Goal: Task Accomplishment & Management: Use online tool/utility

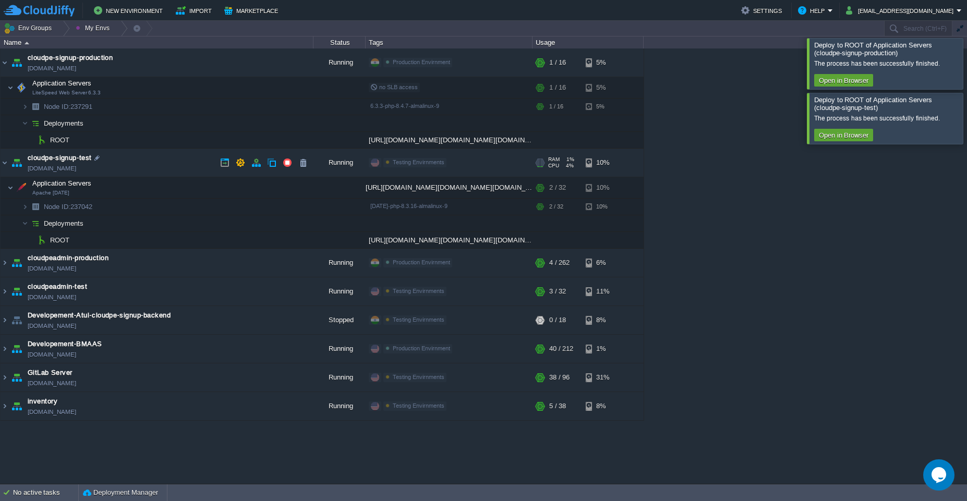
click at [198, 168] on td "cloudpe-signup-test [DOMAIN_NAME]" at bounding box center [157, 163] width 313 height 29
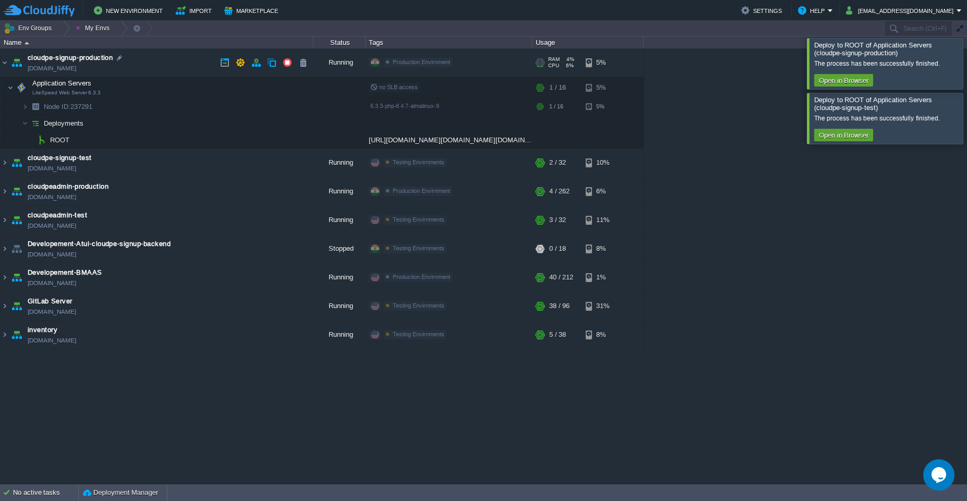
click at [193, 67] on td "cloudpe-signup-production [DOMAIN_NAME]" at bounding box center [157, 62] width 313 height 29
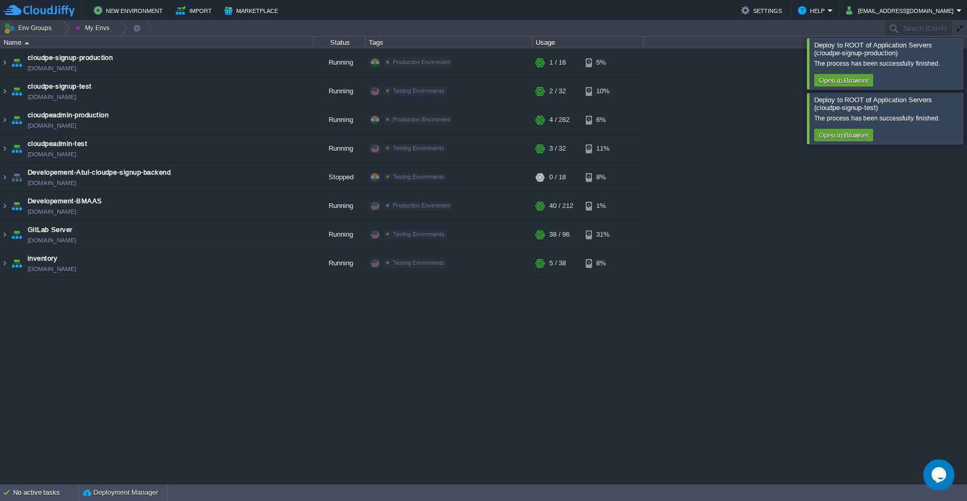
click at [966, 65] on div at bounding box center [979, 63] width 0 height 51
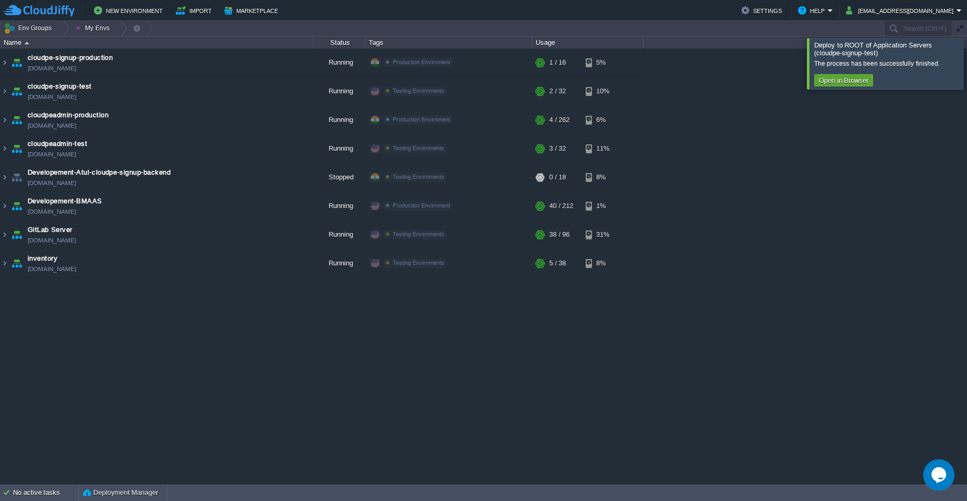
click at [966, 65] on div at bounding box center [979, 63] width 0 height 51
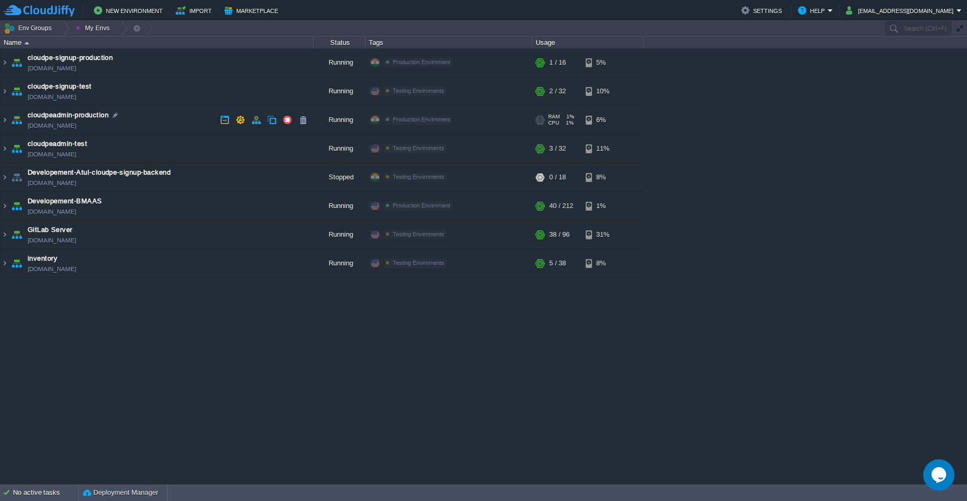
click at [143, 121] on td "cloudpeadmin-production [DOMAIN_NAME]" at bounding box center [157, 120] width 313 height 29
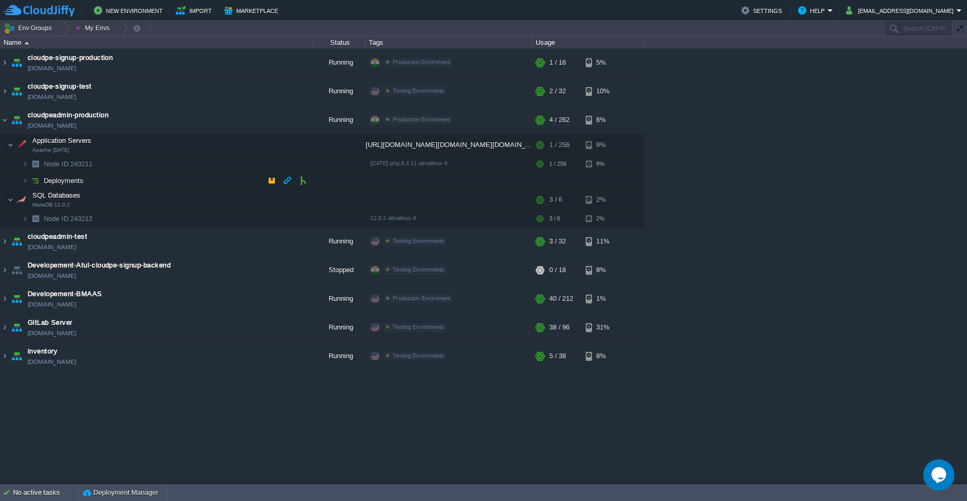
click at [196, 186] on td "Deployments" at bounding box center [157, 181] width 313 height 17
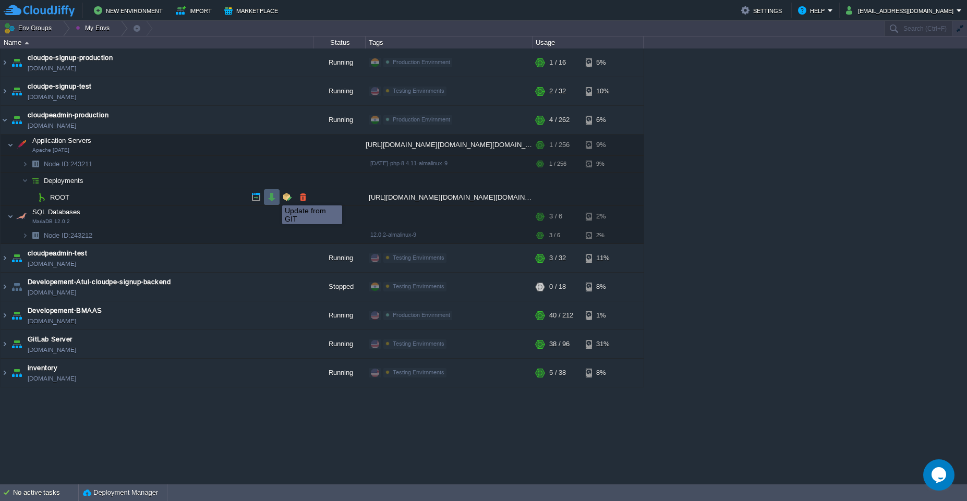
click at [274, 196] on button "button" at bounding box center [271, 196] width 9 height 9
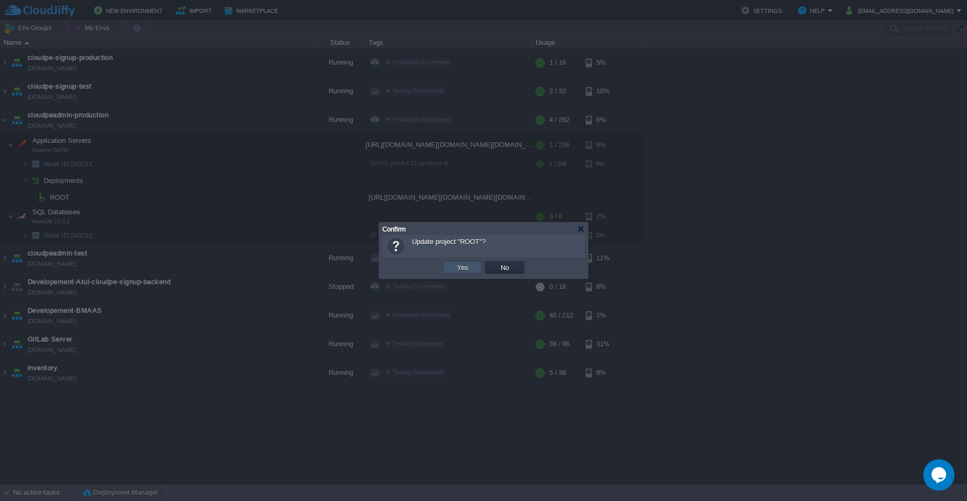
click at [454, 270] on button "Yes" at bounding box center [463, 267] width 18 height 9
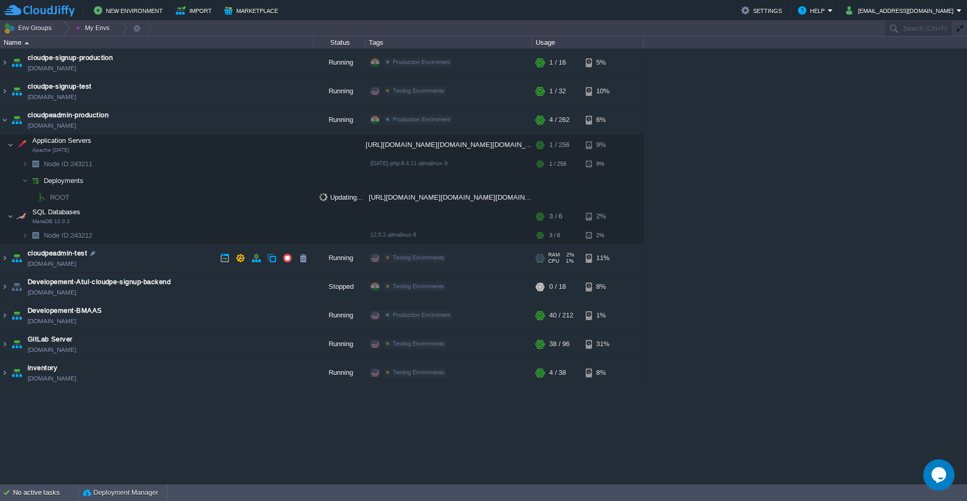
click at [180, 264] on td "cloudpeadmin-test [DOMAIN_NAME]" at bounding box center [157, 258] width 313 height 29
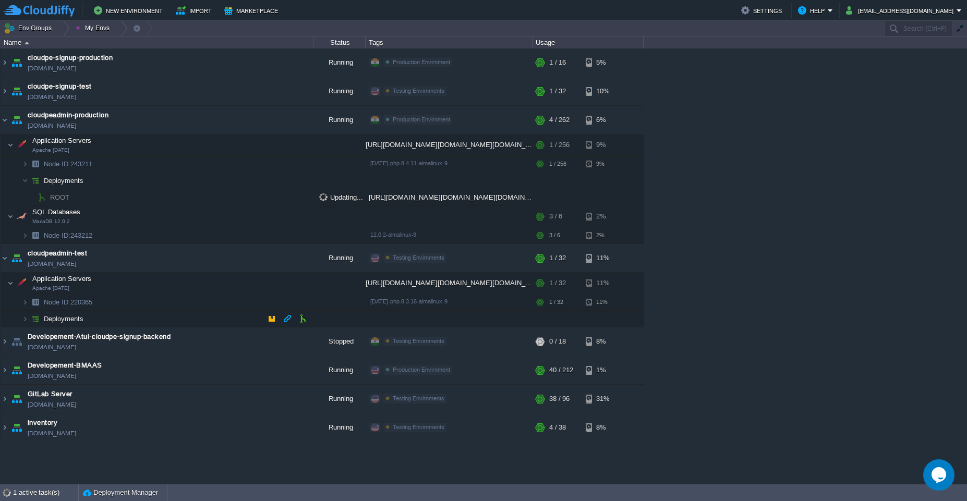
click at [174, 320] on td "Deployments" at bounding box center [157, 319] width 313 height 17
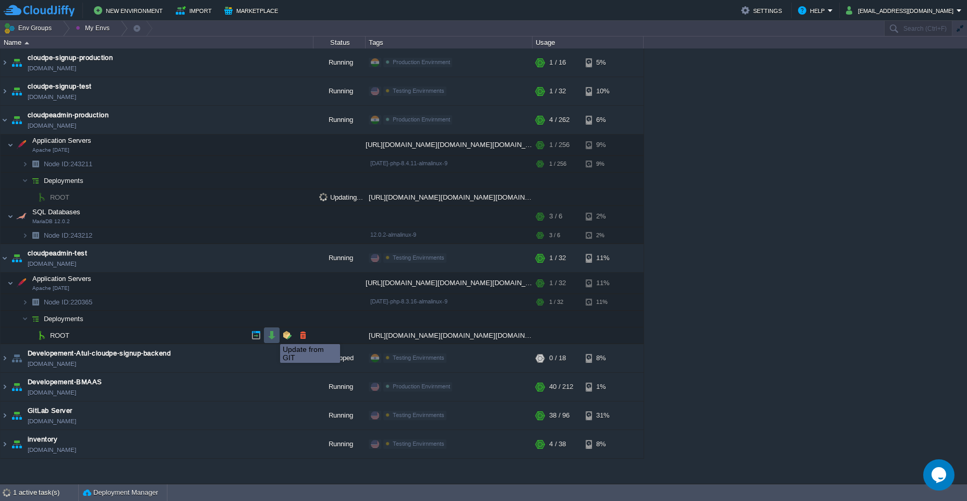
click at [272, 335] on button "button" at bounding box center [271, 335] width 9 height 9
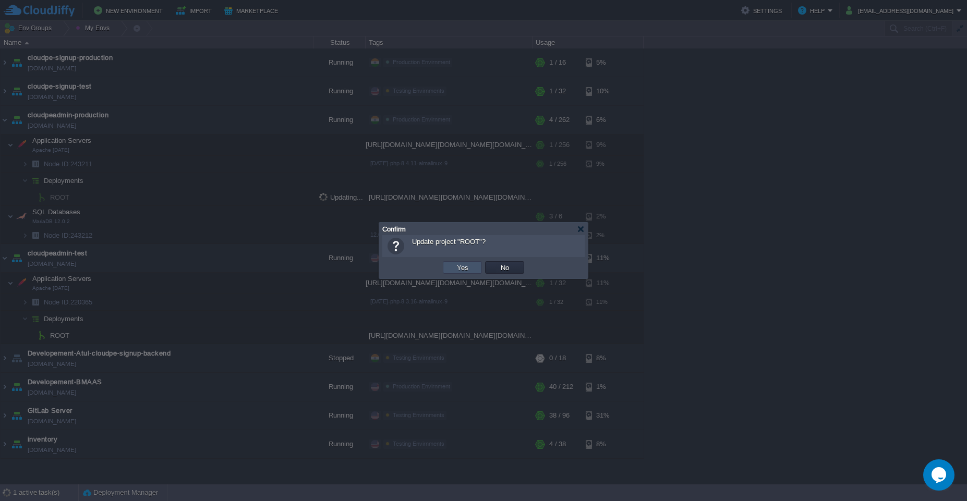
click at [461, 270] on button "Yes" at bounding box center [463, 267] width 18 height 9
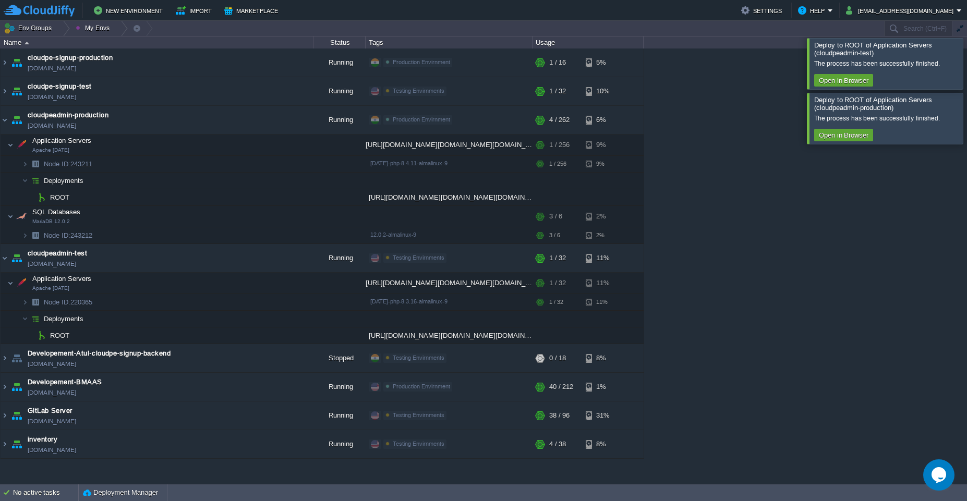
click at [966, 62] on div at bounding box center [979, 63] width 0 height 51
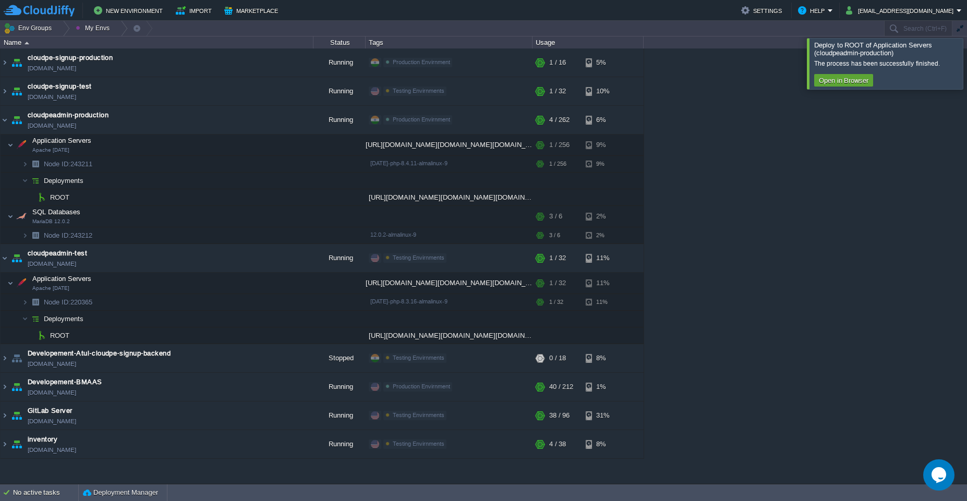
click at [966, 62] on div at bounding box center [979, 63] width 0 height 51
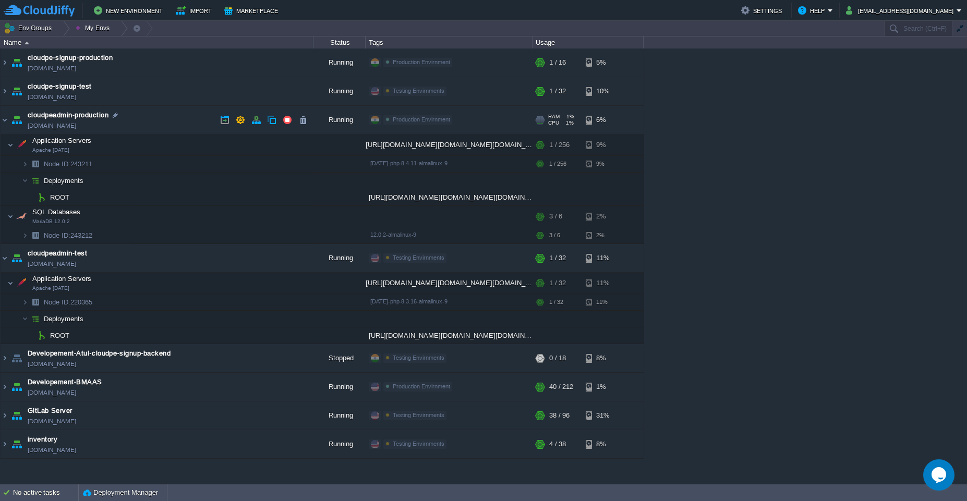
click at [163, 112] on td "cloudpeadmin-production [DOMAIN_NAME]" at bounding box center [157, 120] width 313 height 29
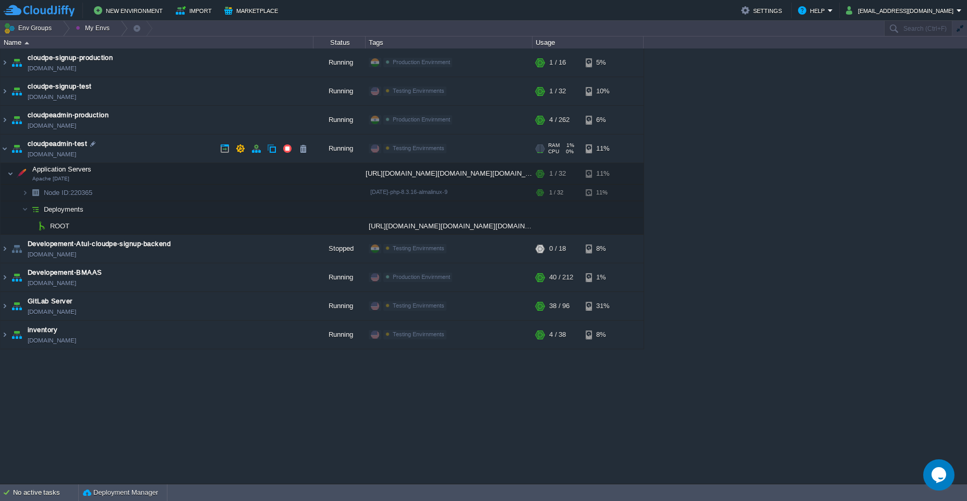
click at [154, 146] on td "cloudpeadmin-test [DOMAIN_NAME]" at bounding box center [157, 149] width 313 height 29
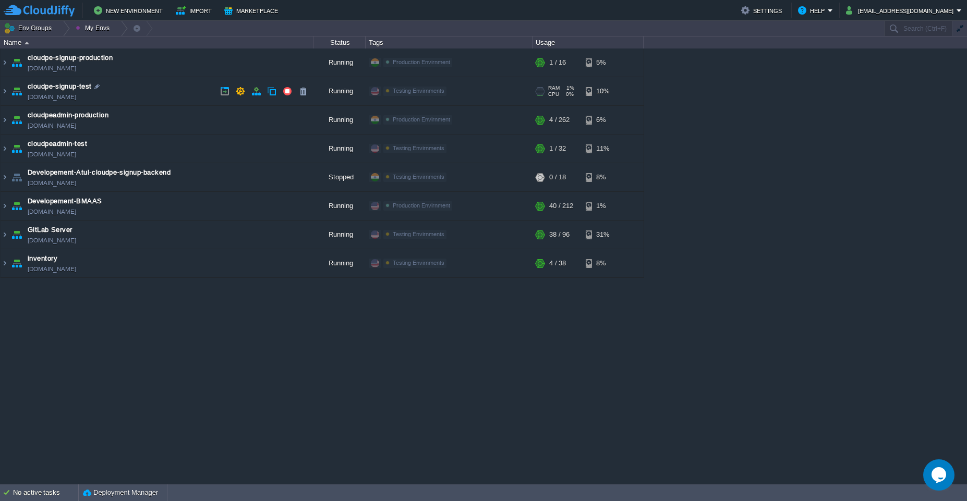
click at [152, 93] on td "cloudpe-signup-test [DOMAIN_NAME]" at bounding box center [157, 91] width 313 height 29
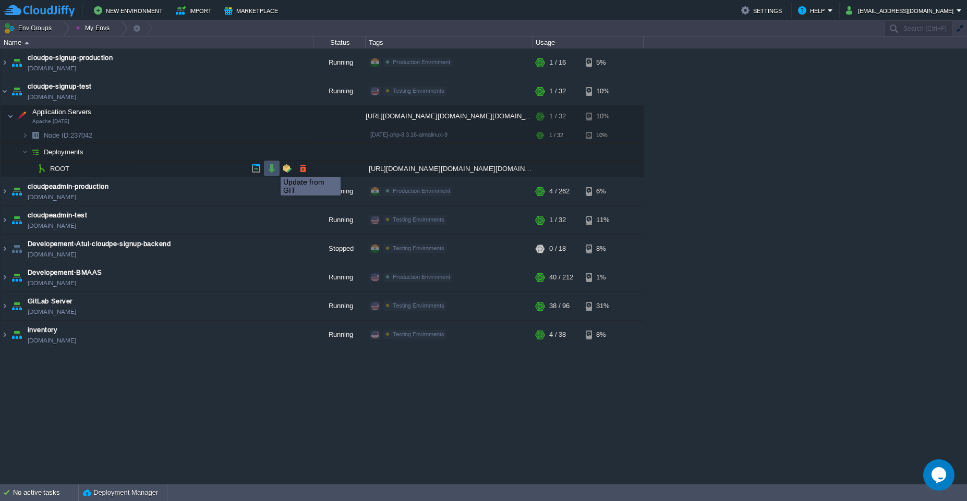
click at [273, 167] on button "button" at bounding box center [271, 168] width 9 height 9
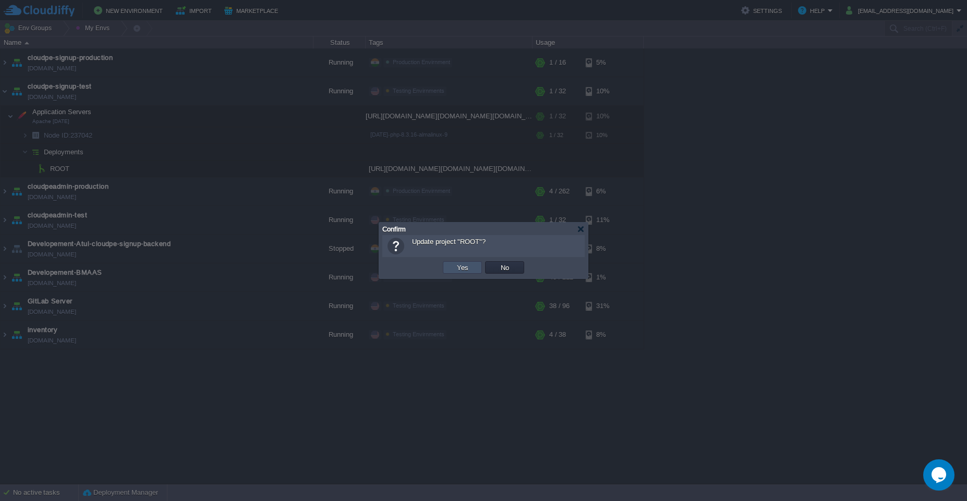
click at [464, 264] on button "Yes" at bounding box center [463, 267] width 18 height 9
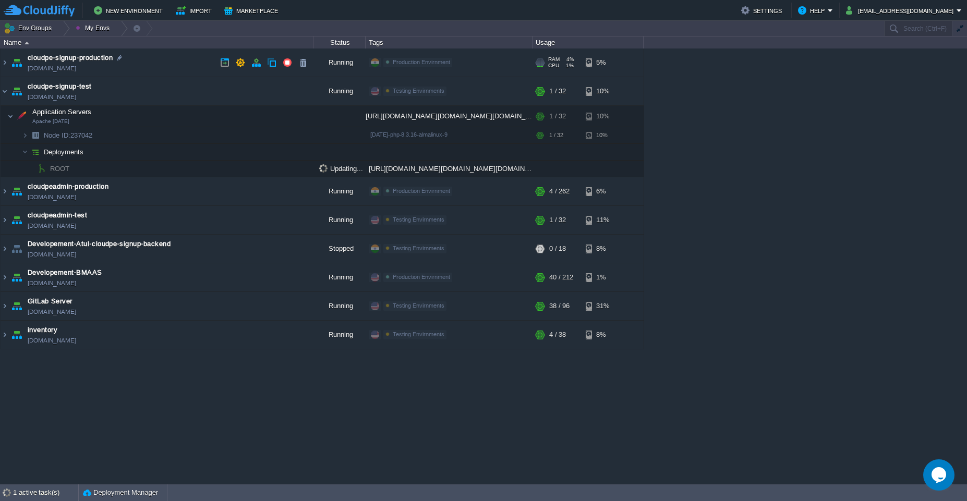
click at [168, 62] on td "cloudpe-signup-production [DOMAIN_NAME]" at bounding box center [157, 62] width 313 height 29
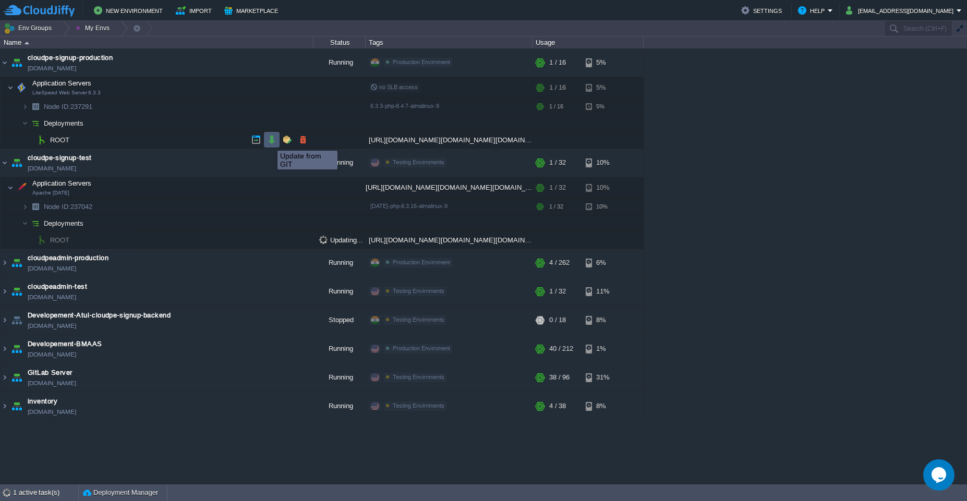
click at [270, 141] on button "button" at bounding box center [271, 139] width 9 height 9
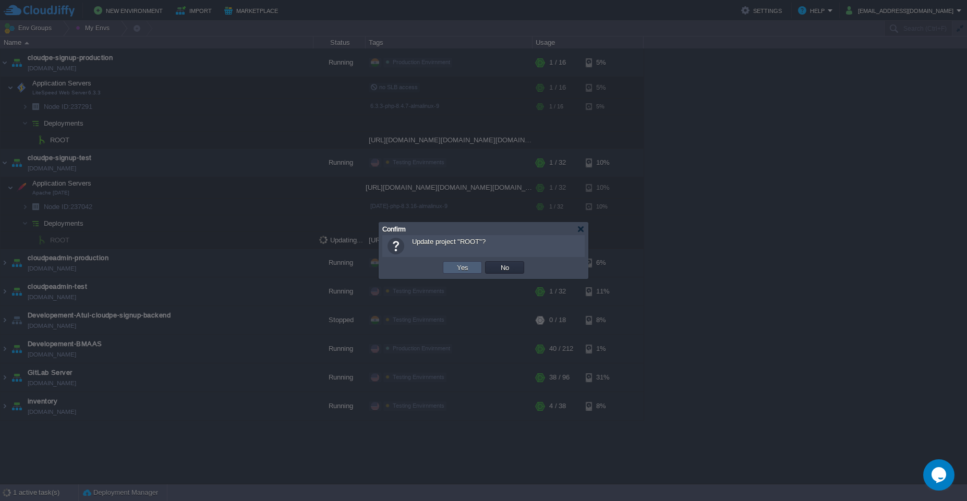
click at [456, 266] on button "Yes" at bounding box center [463, 267] width 18 height 9
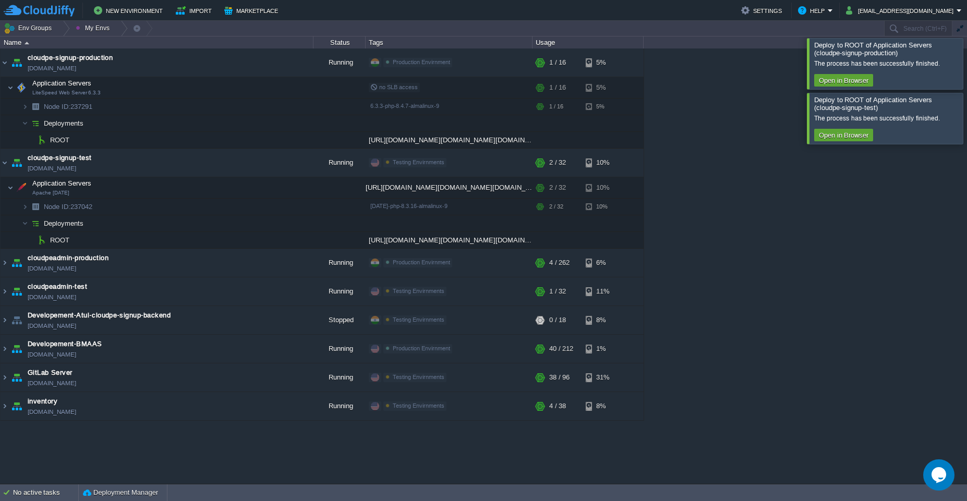
click at [966, 53] on div at bounding box center [979, 63] width 0 height 51
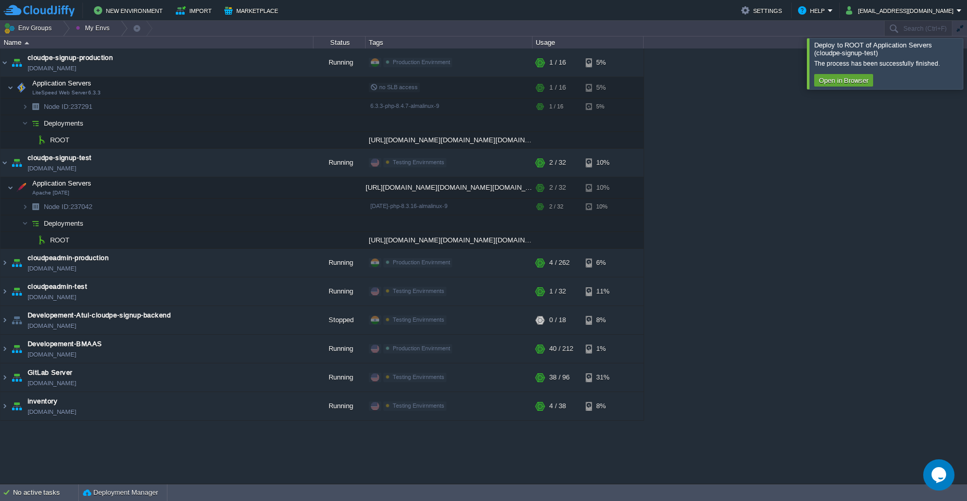
click at [966, 53] on div at bounding box center [979, 63] width 0 height 51
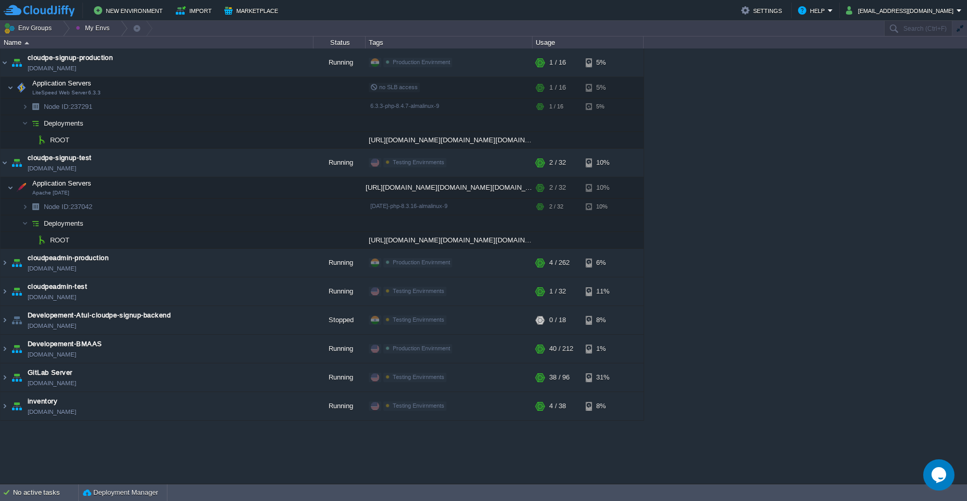
click at [549, 446] on div "cloudpe website -developemeny environment [DOMAIN_NAME] Running [PERSON_NAME] +…" at bounding box center [483, 265] width 967 height 435
